Goal: Transaction & Acquisition: Purchase product/service

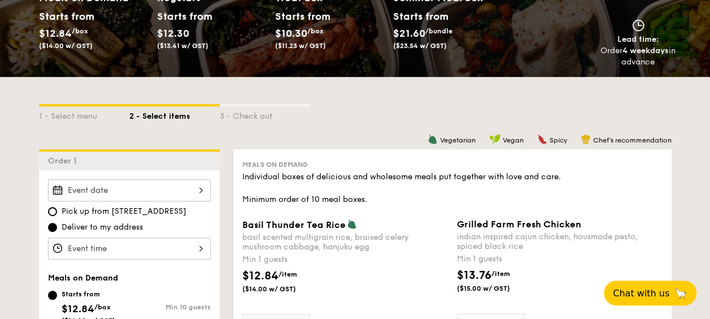
scroll to position [226, 0]
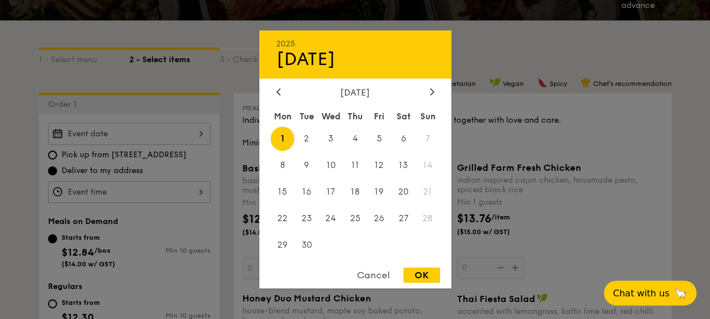
click at [127, 133] on div "2025 Sep [DATE] Tue Wed Thu Fri Sat Sun 1 2 3 4 5 6 7 8 9 10 11 12 13 14 15 16 …" at bounding box center [129, 134] width 163 height 22
click at [127, 133] on div at bounding box center [355, 159] width 710 height 319
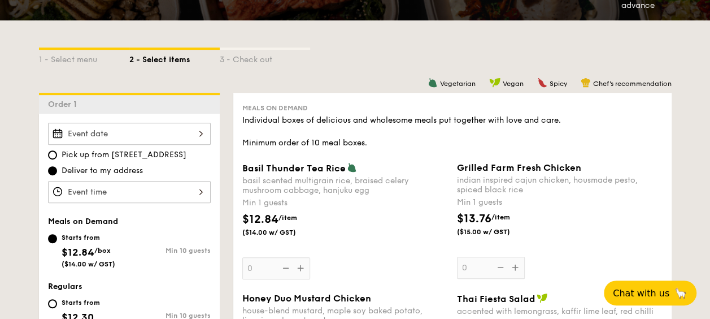
click at [112, 188] on div at bounding box center [129, 192] width 163 height 22
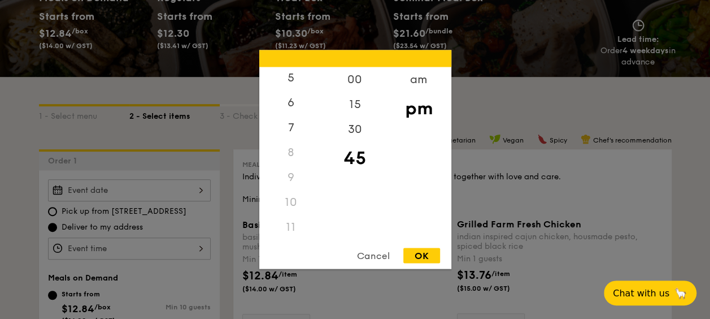
scroll to position [133, 0]
click at [294, 229] on div "11" at bounding box center [291, 227] width 64 height 25
click at [360, 125] on div "30" at bounding box center [355, 133] width 64 height 33
click at [417, 84] on div "am" at bounding box center [419, 83] width 64 height 33
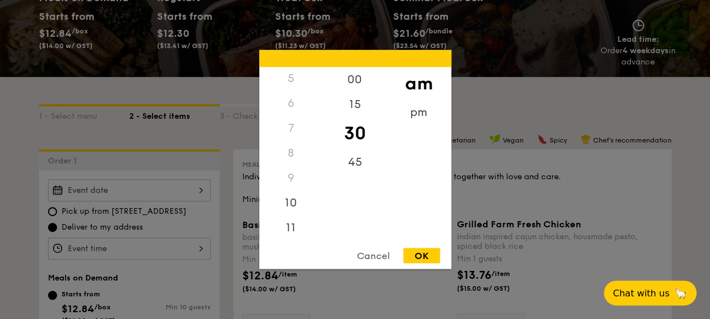
click at [425, 254] on div "OK" at bounding box center [421, 255] width 37 height 15
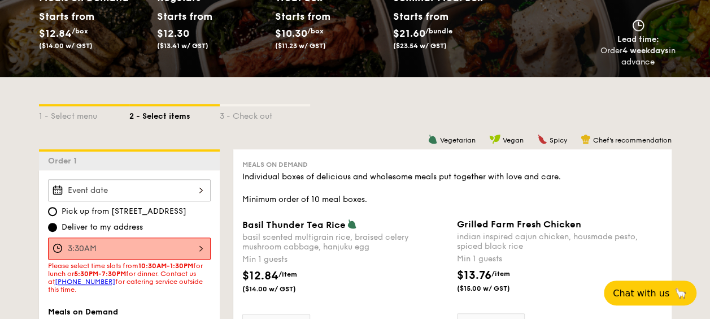
click at [165, 245] on div "3:30AM" at bounding box center [129, 248] width 163 height 22
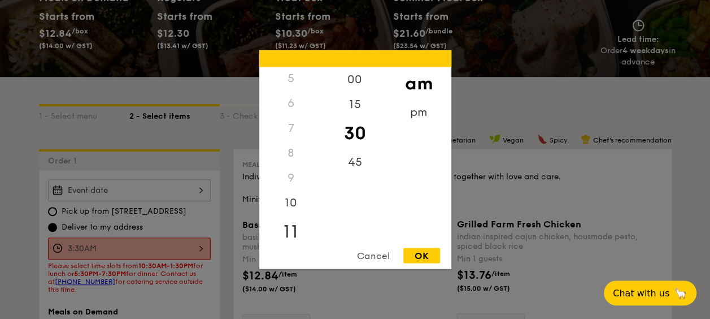
click at [293, 227] on div "11" at bounding box center [291, 231] width 64 height 33
click at [420, 254] on div "OK" at bounding box center [421, 255] width 37 height 15
type input "11:30AM"
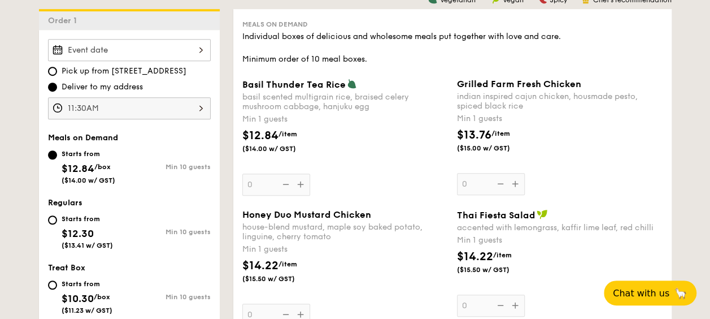
scroll to position [282, 0]
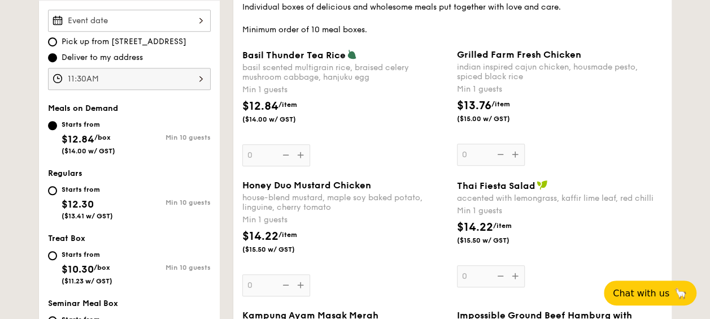
click at [280, 151] on div "Basil Thunder Tea [PERSON_NAME] scented multigrain rice, braised celery mushroo…" at bounding box center [345, 107] width 206 height 117
click at [280, 151] on input "0" at bounding box center [276, 155] width 68 height 22
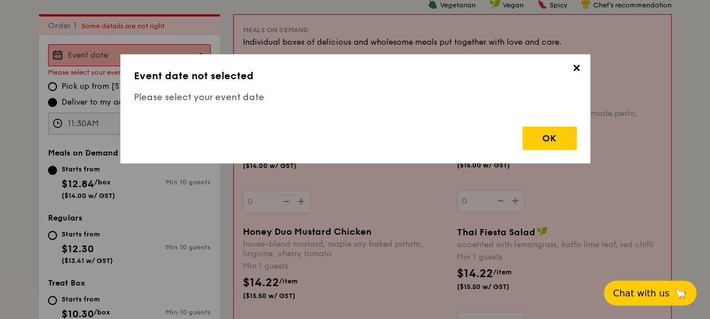
scroll to position [302, 0]
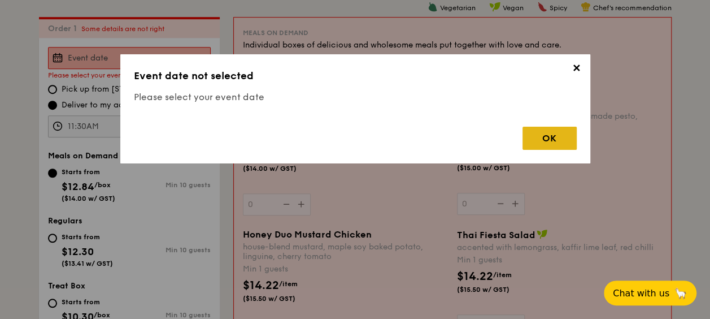
click at [550, 138] on div "OK" at bounding box center [550, 138] width 54 height 23
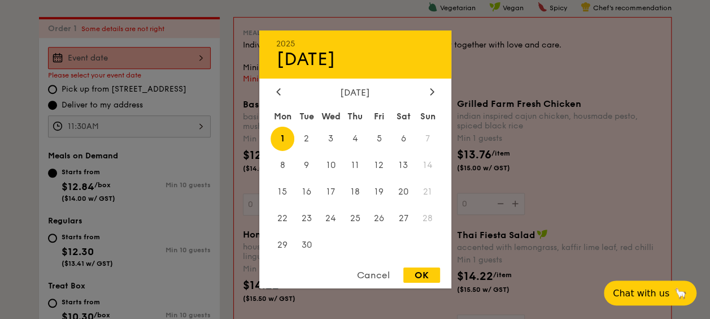
click at [177, 55] on div "2025 Sep [DATE] Tue Wed Thu Fri Sat Sun 1 2 3 4 5 6 7 8 9 10 11 12 13 14 15 16 …" at bounding box center [129, 58] width 163 height 22
click at [279, 88] on icon at bounding box center [278, 91] width 5 height 7
click at [386, 275] on div "Cancel" at bounding box center [373, 274] width 55 height 15
